Goal: Task Accomplishment & Management: Complete application form

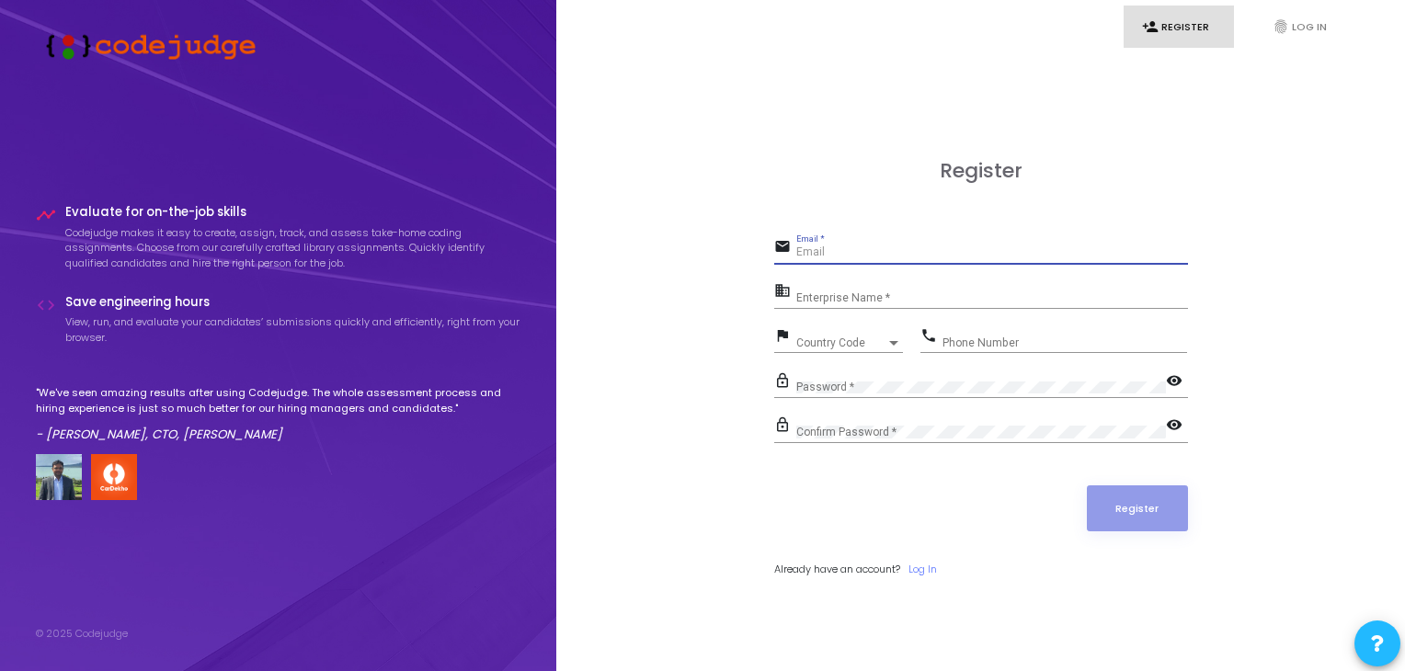
click at [850, 257] on input "Email *" at bounding box center [992, 252] width 392 height 13
type input "[EMAIL_ADDRESS][DOMAIN_NAME]"
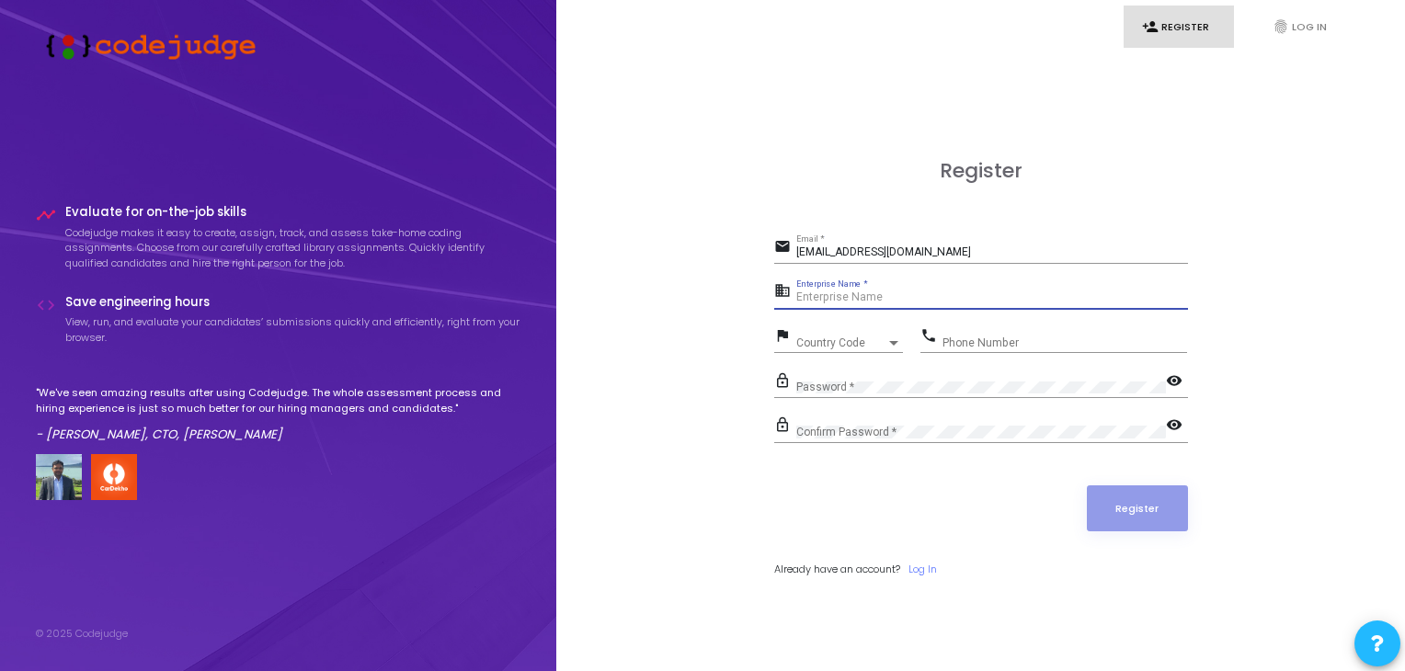
click at [901, 295] on input "Enterprise Name *" at bounding box center [992, 297] width 392 height 13
click at [854, 295] on input "Enterprise Name *" at bounding box center [992, 297] width 392 height 13
type input "p"
type input "P"
type input "Payoneer"
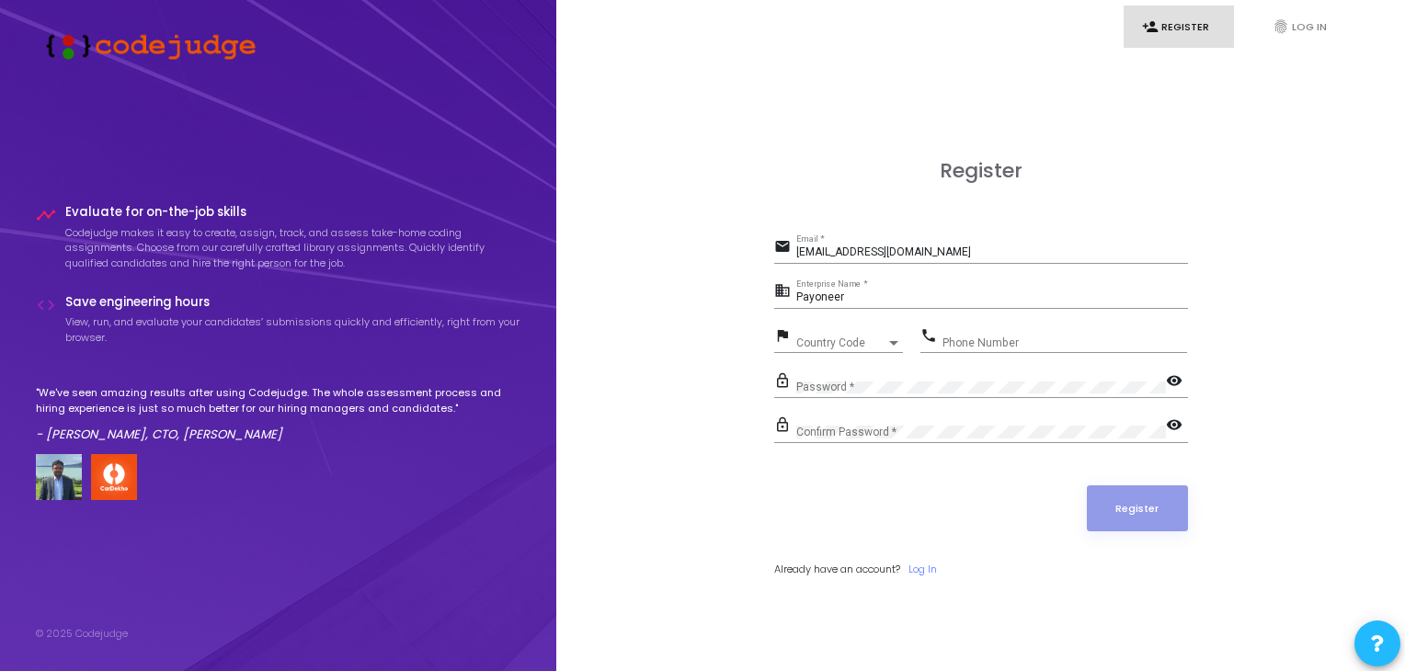
click at [803, 332] on div "Country Code Country Code" at bounding box center [849, 339] width 107 height 29
type input "1"
type input "+"
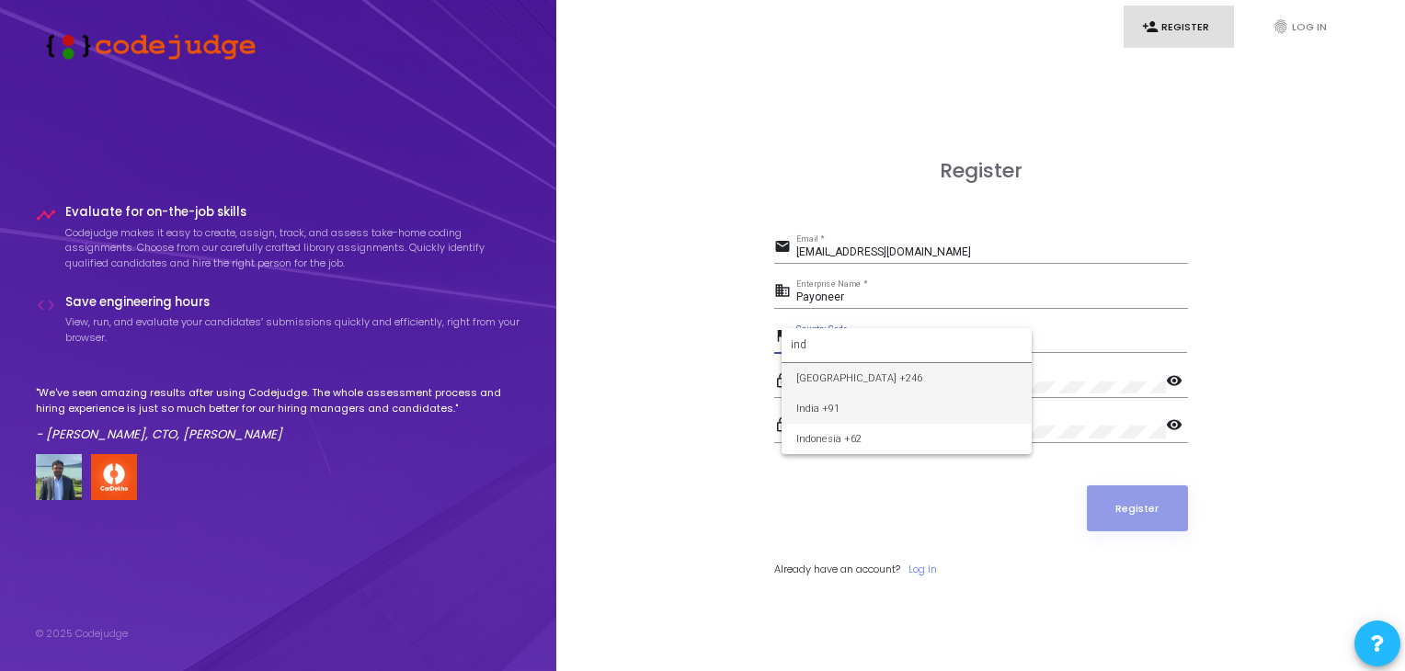
type input "ind"
click at [889, 405] on span "India +91" at bounding box center [906, 408] width 221 height 30
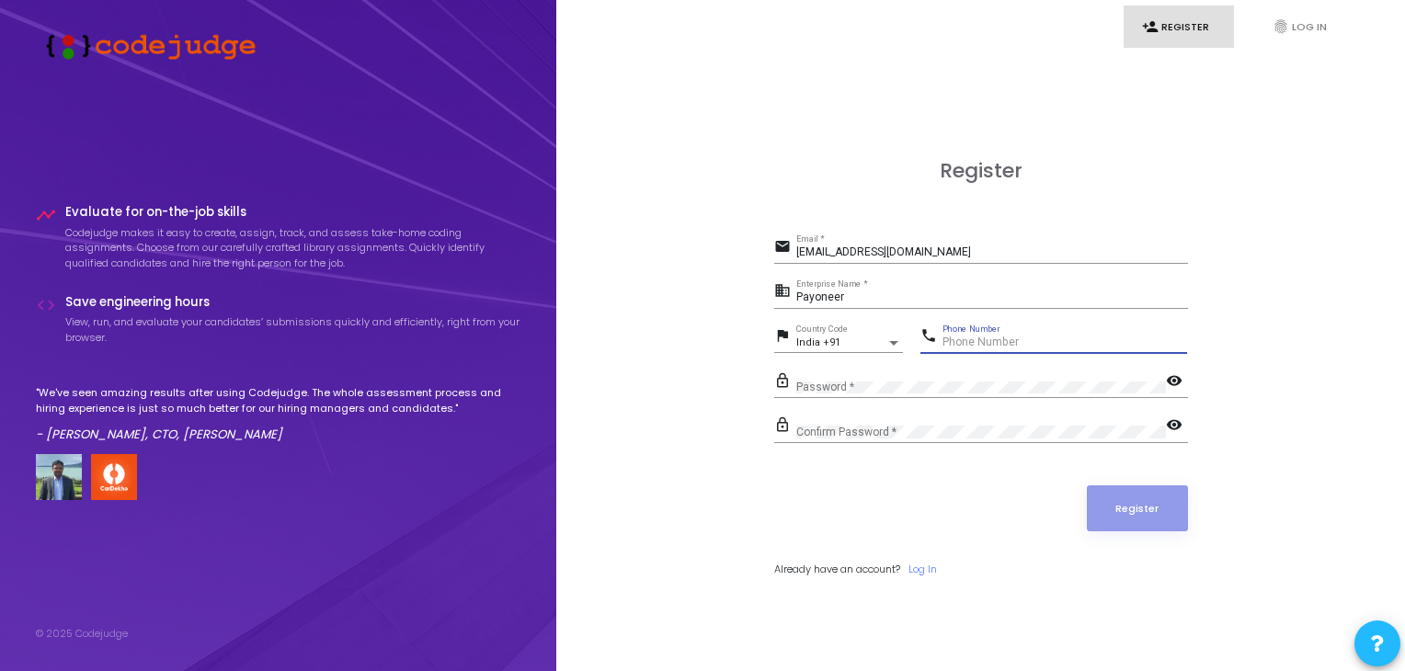
click at [975, 343] on input "Phone Number" at bounding box center [1064, 342] width 245 height 13
type input "7852918012"
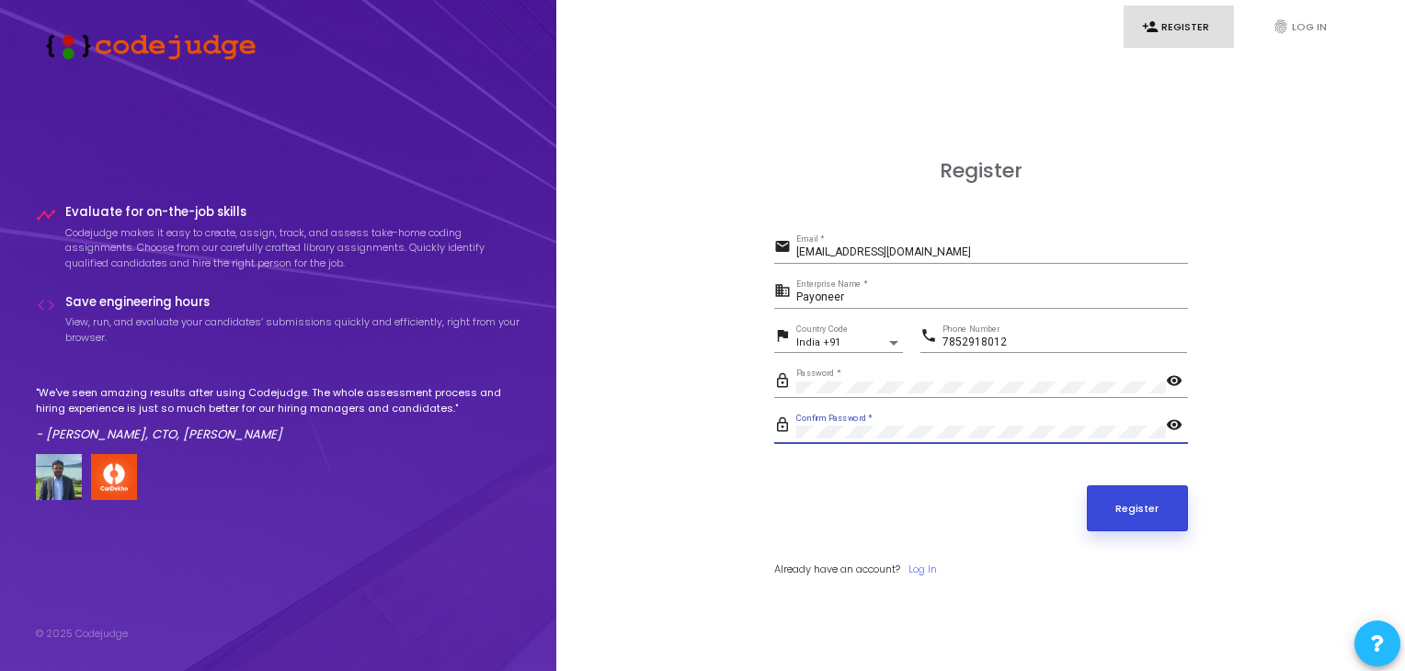
click at [1153, 505] on button "Register" at bounding box center [1137, 508] width 101 height 46
click at [1148, 507] on button "Register" at bounding box center [1137, 508] width 101 height 46
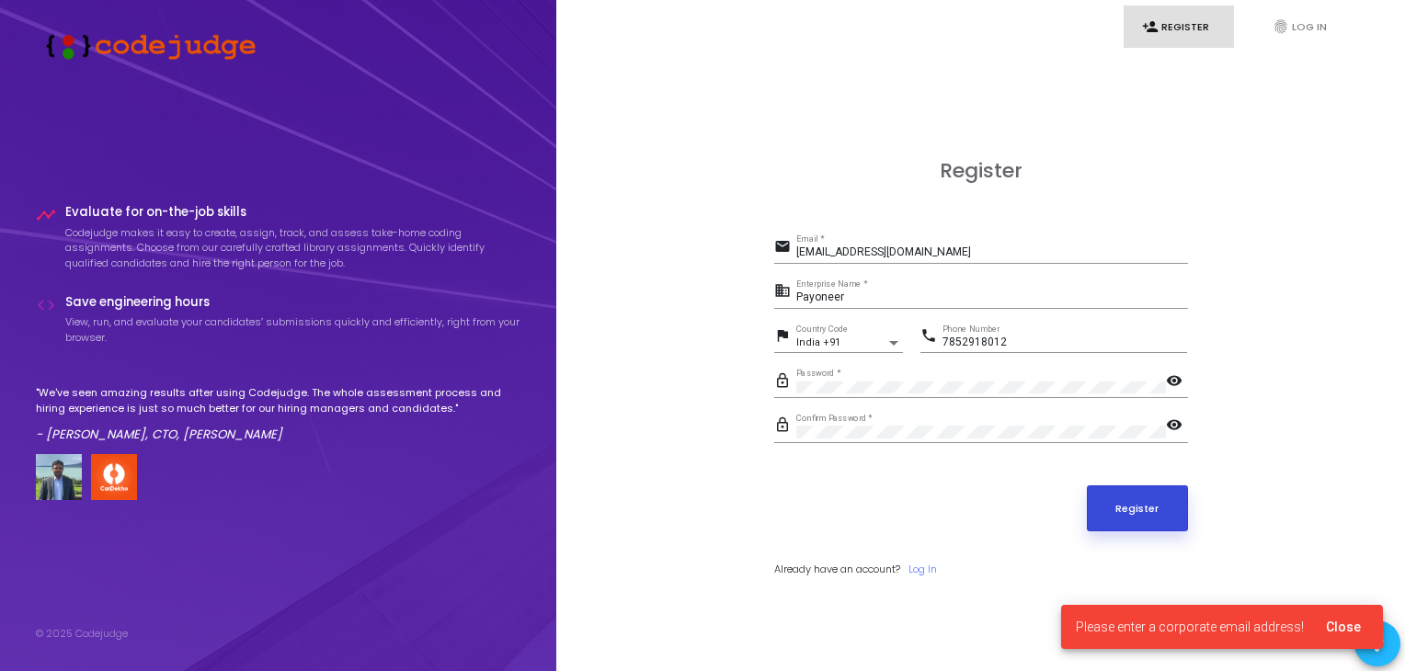
click at [1148, 507] on button "Register" at bounding box center [1137, 508] width 101 height 46
click at [1148, 506] on button "Register" at bounding box center [1137, 508] width 101 height 46
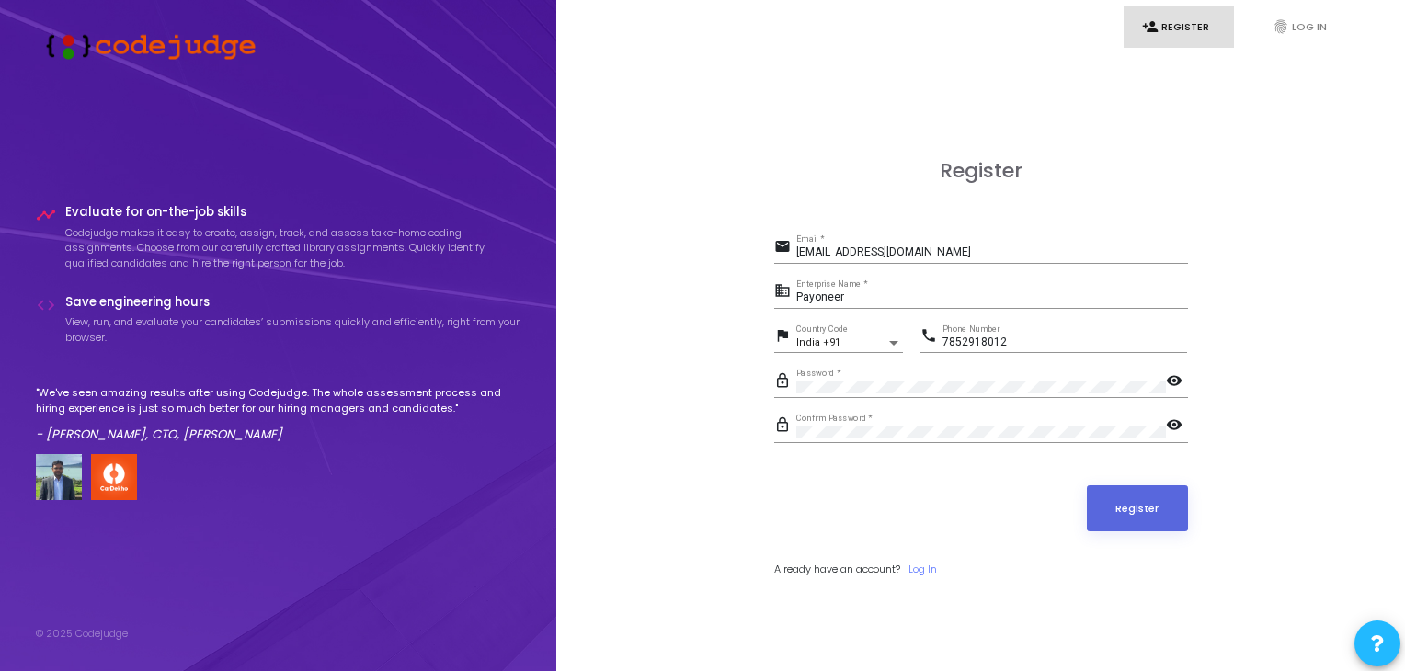
click at [986, 267] on div "email [EMAIL_ADDRESS][DOMAIN_NAME] Email *" at bounding box center [981, 255] width 414 height 42
click at [971, 258] on input "[EMAIL_ADDRESS][DOMAIN_NAME]" at bounding box center [992, 252] width 392 height 13
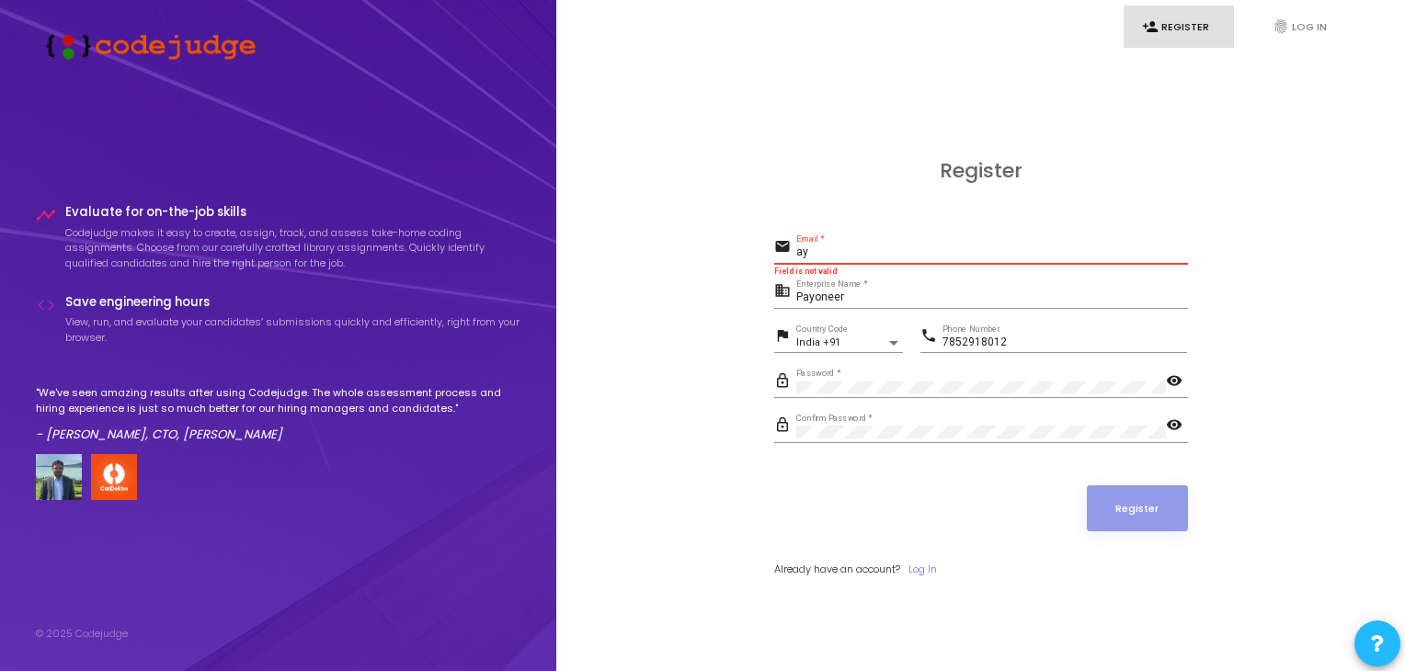
type input "a"
paste input "[EMAIL_ADDRESS][DOMAIN_NAME]"
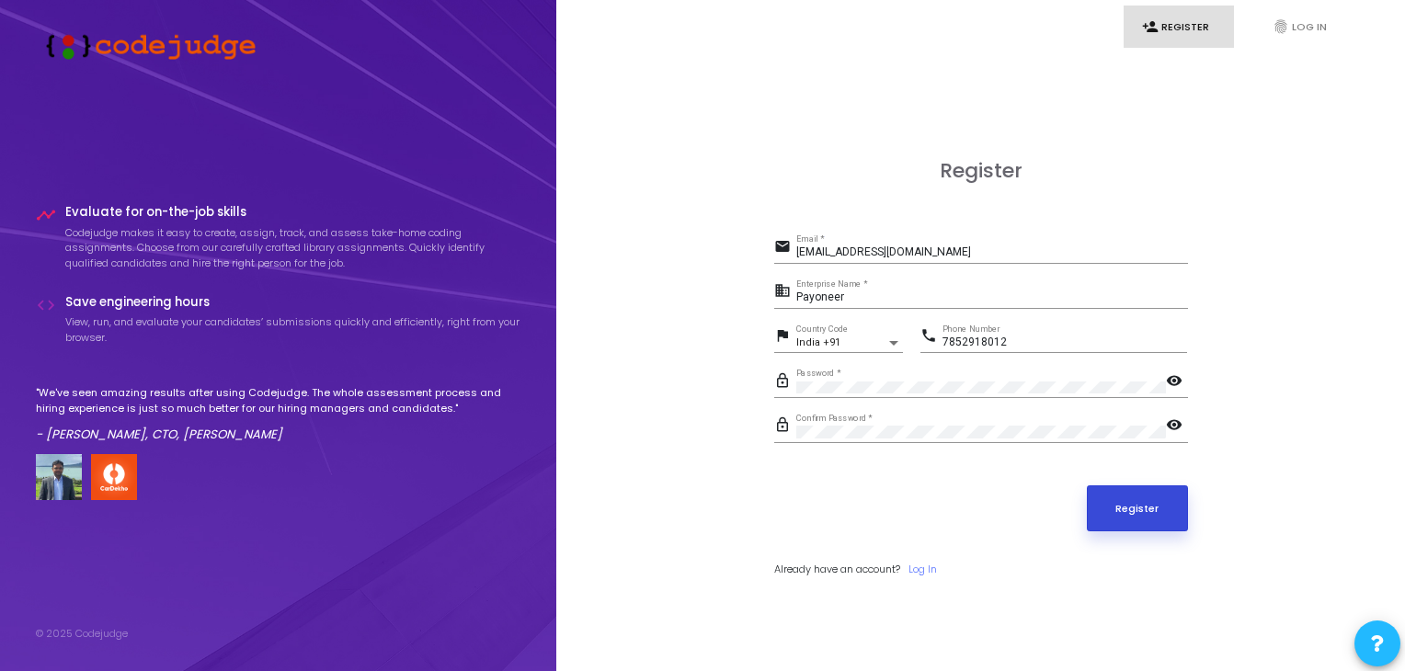
click at [1096, 503] on button "Register" at bounding box center [1137, 508] width 101 height 46
click at [972, 247] on input "[EMAIL_ADDRESS][DOMAIN_NAME]" at bounding box center [992, 252] width 392 height 13
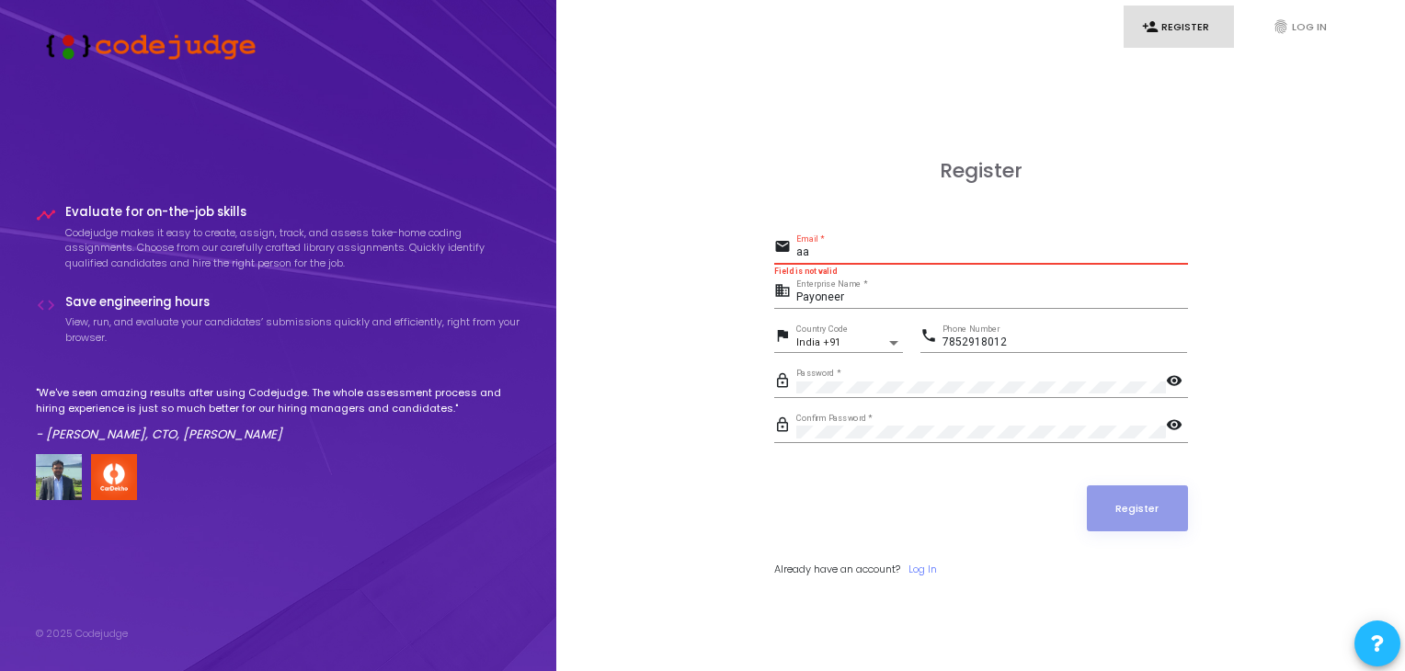
type input "a"
type input "[EMAIL_ADDRESS][DOMAIN_NAME]"
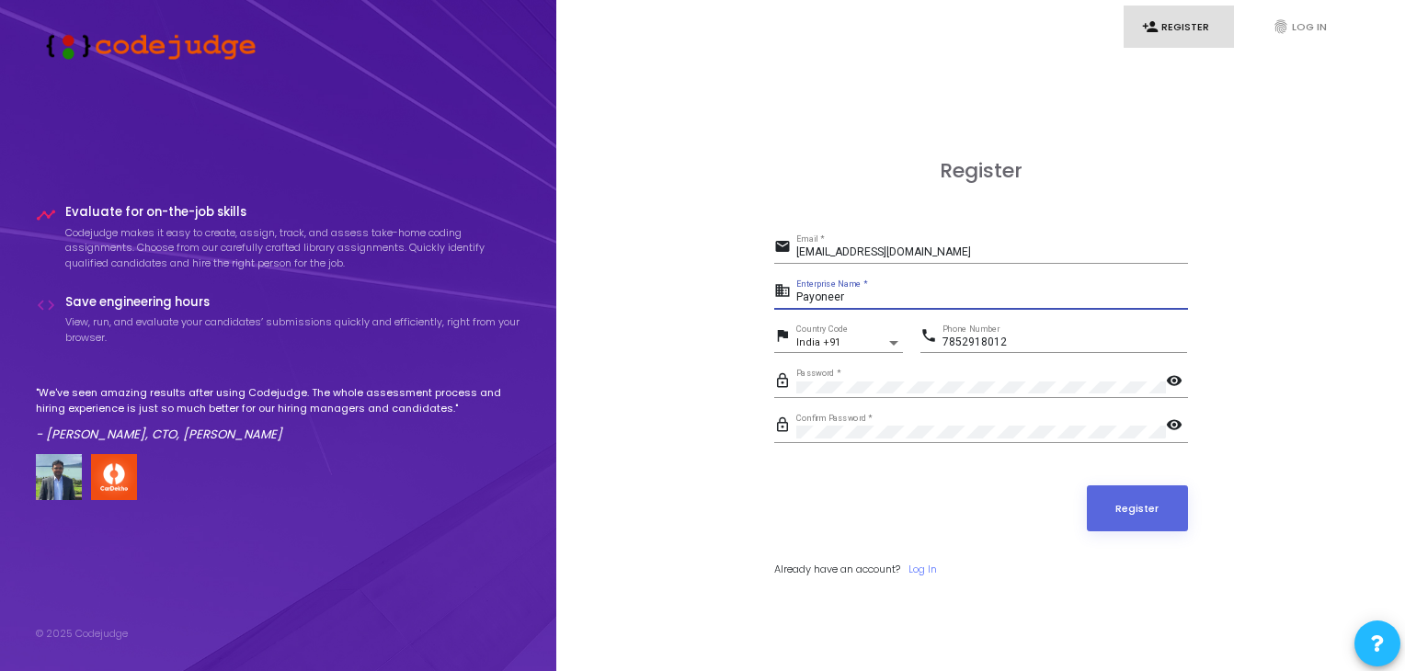
click at [964, 302] on input "Payoneer" at bounding box center [992, 297] width 392 height 13
click at [1100, 516] on button "Register" at bounding box center [1137, 508] width 101 height 46
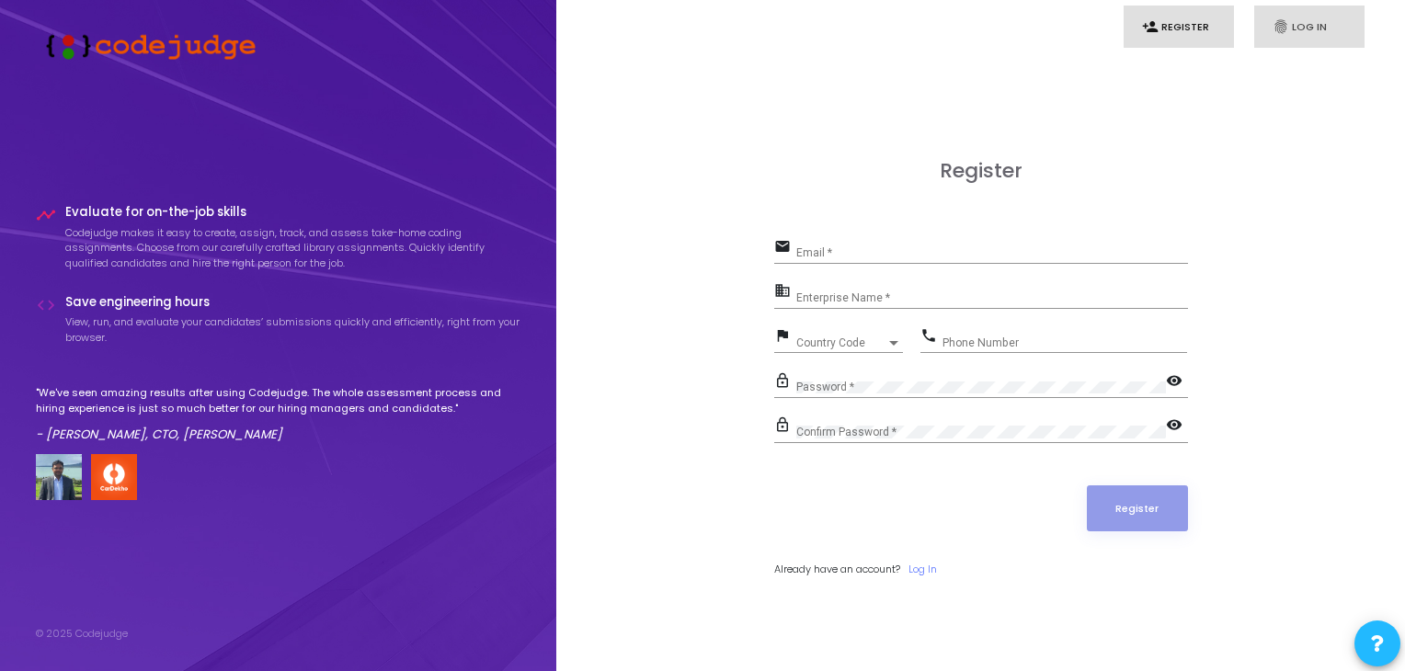
click at [1335, 17] on link "fingerprint Log In" at bounding box center [1309, 27] width 110 height 43
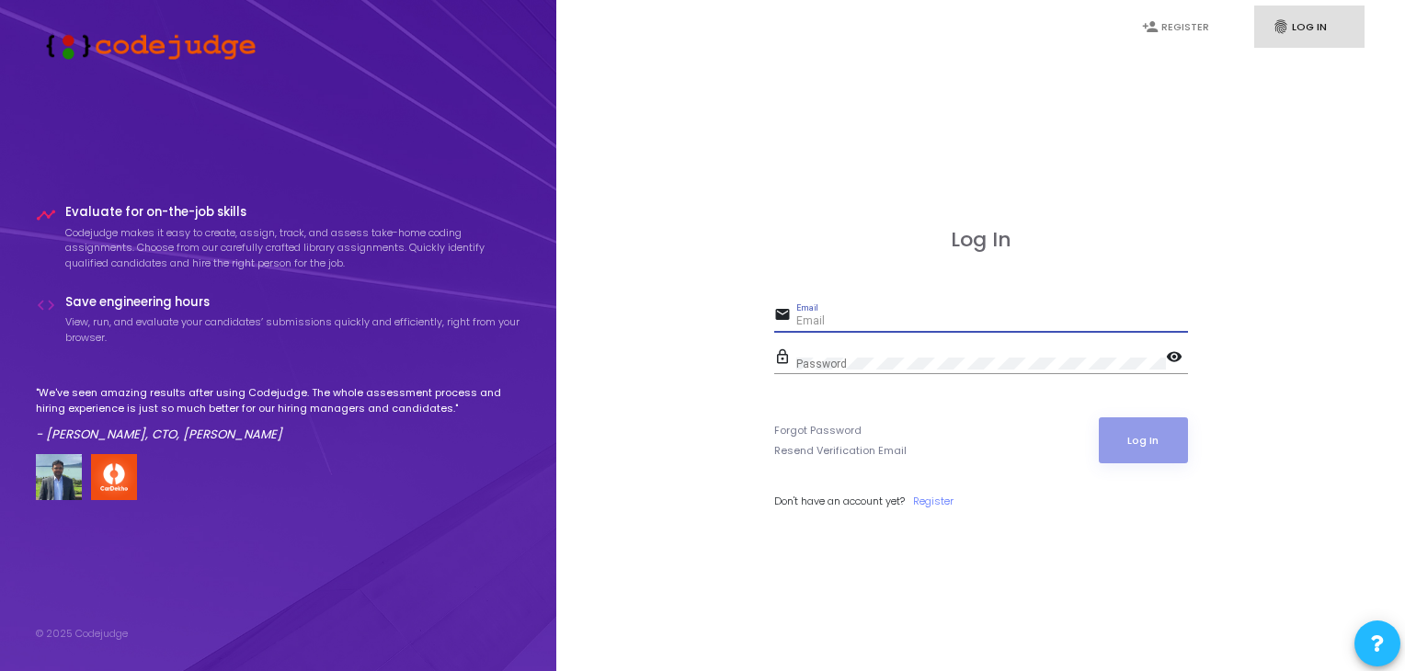
click at [1032, 318] on input "Email" at bounding box center [992, 321] width 392 height 13
type input "ayushkmeher@gmail.c"
click at [1225, 22] on link "person_add Register" at bounding box center [1178, 27] width 110 height 43
